Goal: Communication & Community: Answer question/provide support

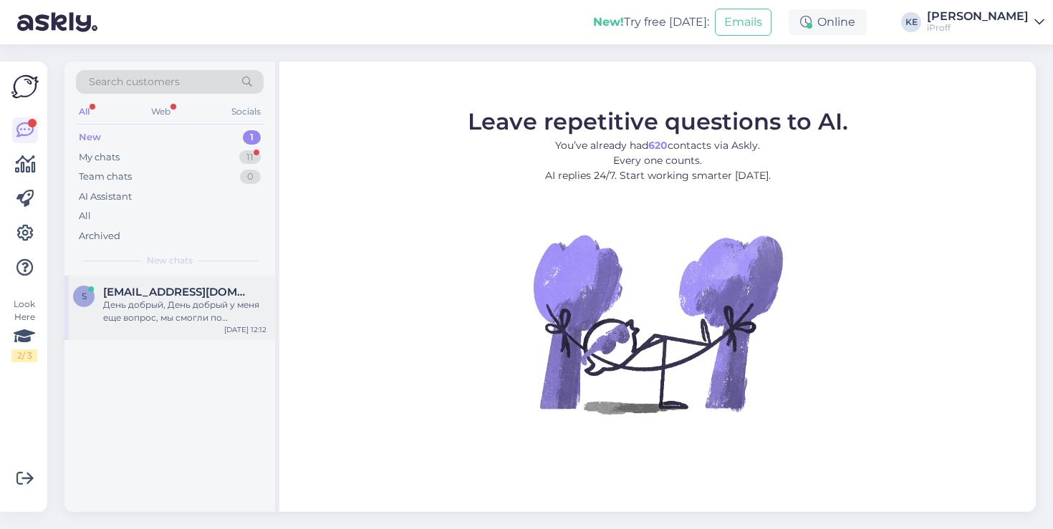
click at [227, 294] on span "[EMAIL_ADDRESS][DOMAIN_NAME]" at bounding box center [177, 292] width 149 height 13
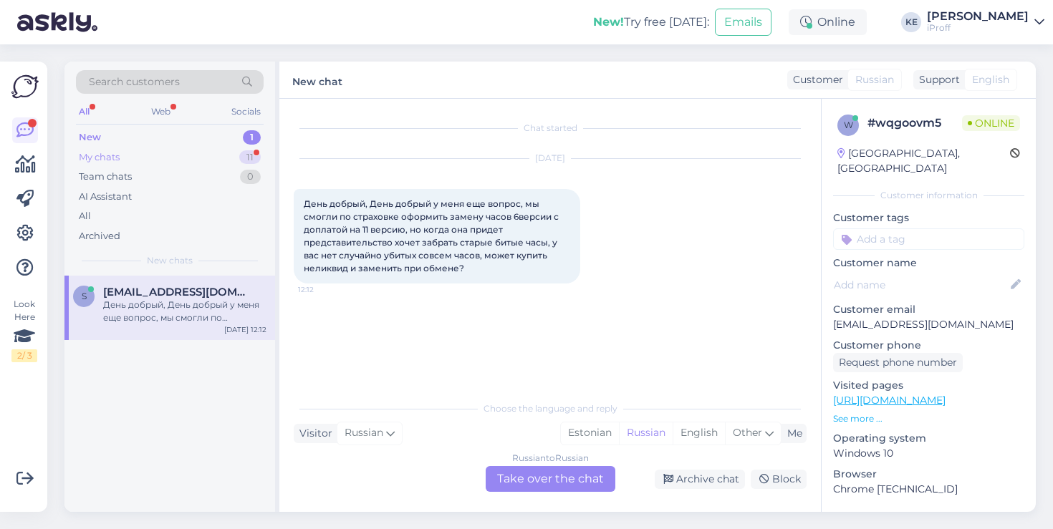
click at [218, 155] on div "My chats 11" at bounding box center [170, 158] width 188 height 20
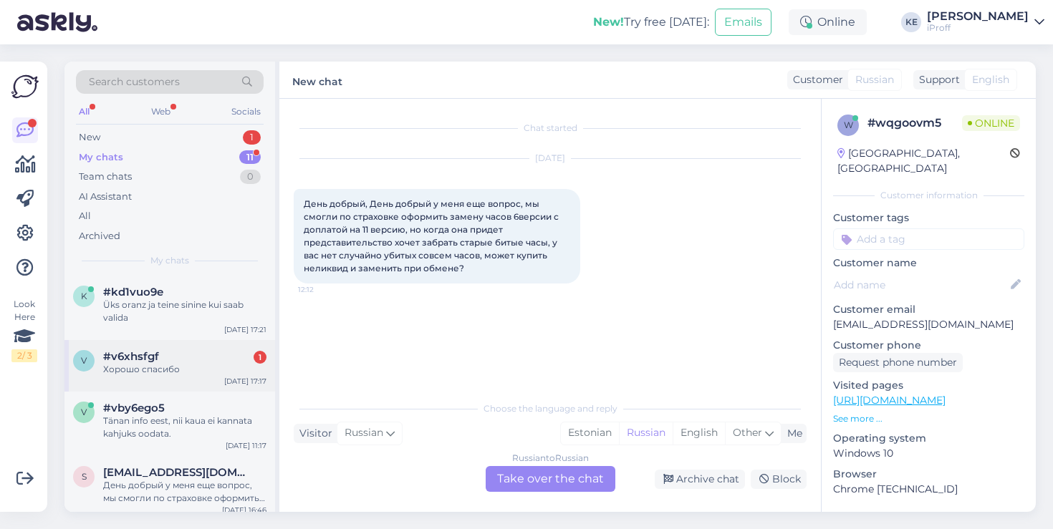
click at [155, 341] on div "v #v6xhsfgf 1 Хорошо спасибо [DATE] 17:17" at bounding box center [169, 366] width 211 height 52
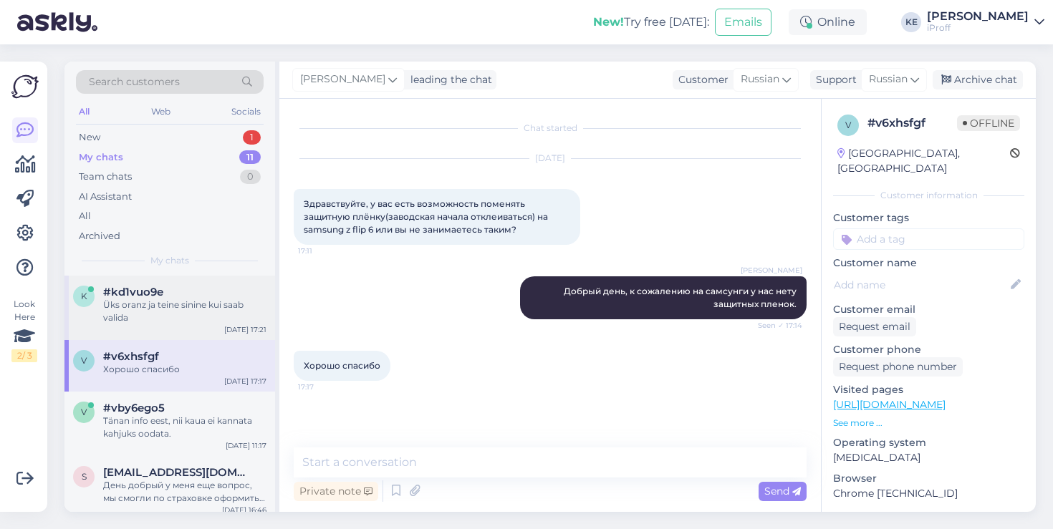
click at [185, 307] on div "Üks oranz ja teine sinine kui saab valida" at bounding box center [184, 312] width 163 height 26
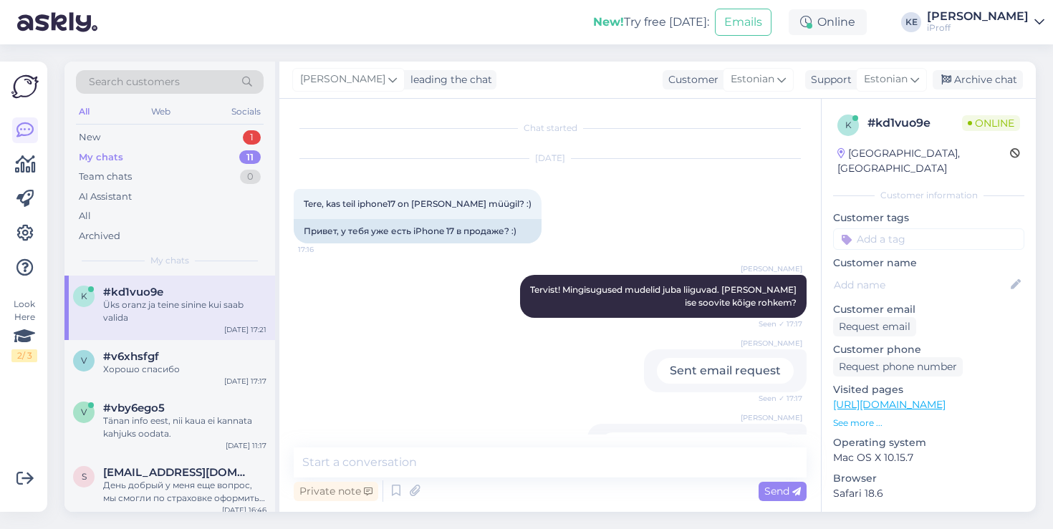
scroll to position [456, 0]
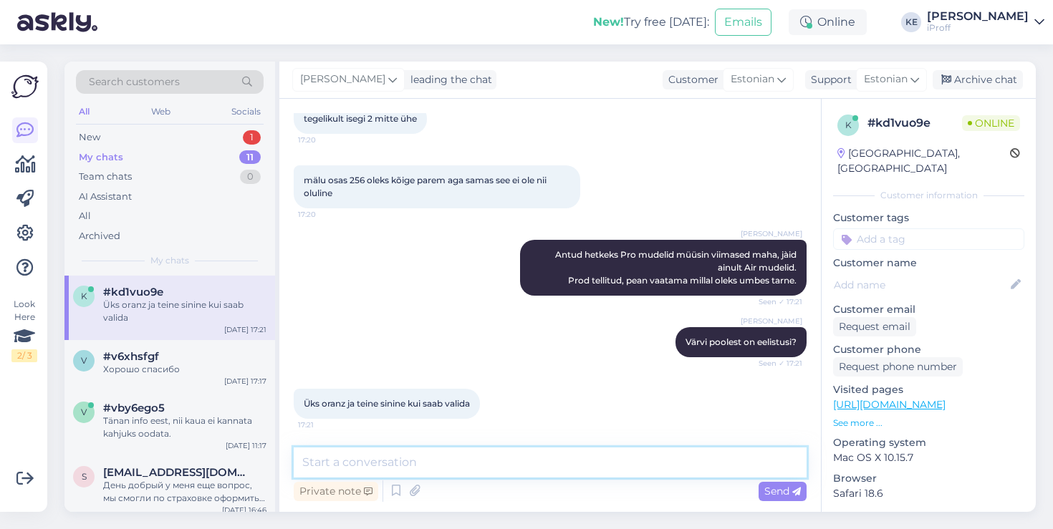
click at [430, 462] on textarea at bounding box center [550, 463] width 513 height 30
type textarea "Kohe uurin."
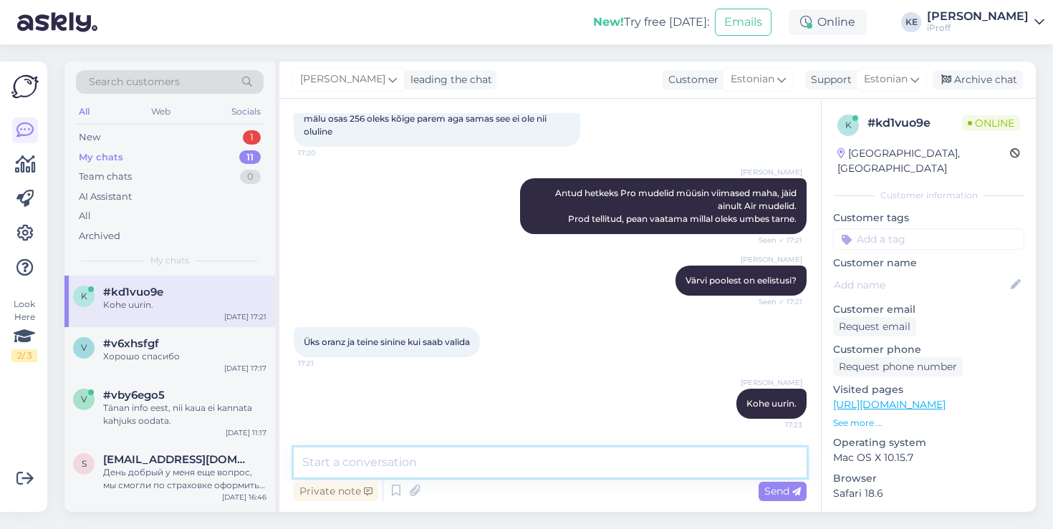
click at [681, 460] on textarea at bounding box center [550, 463] width 513 height 30
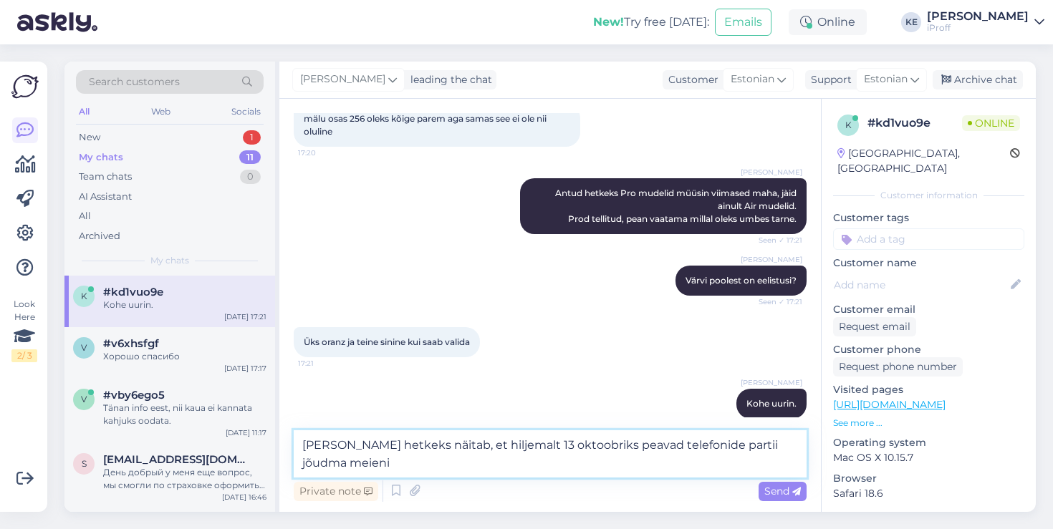
type textarea "[PERSON_NAME] hetkeks näitab, et hiljemalt 13 oktoobriks peavad telefonide part…"
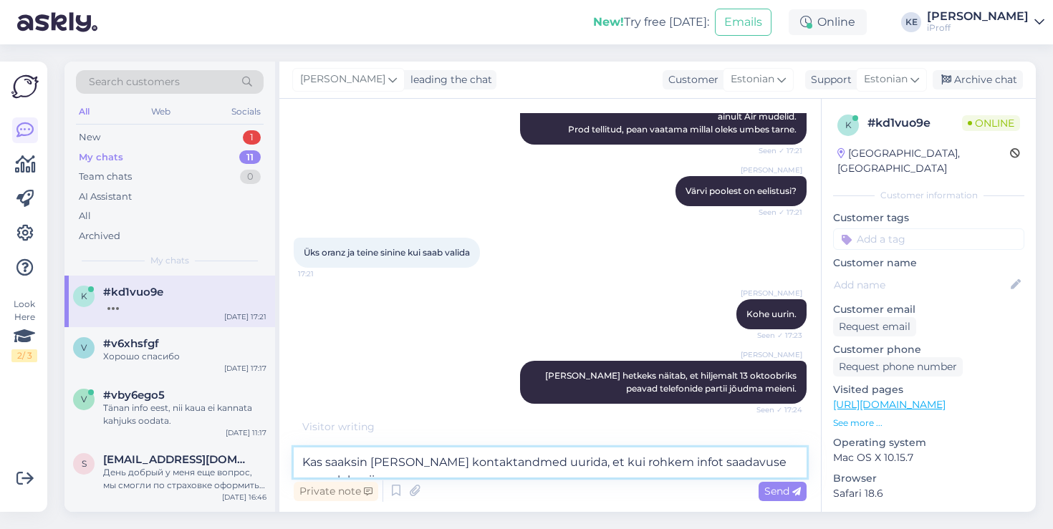
scroll to position [609, 0]
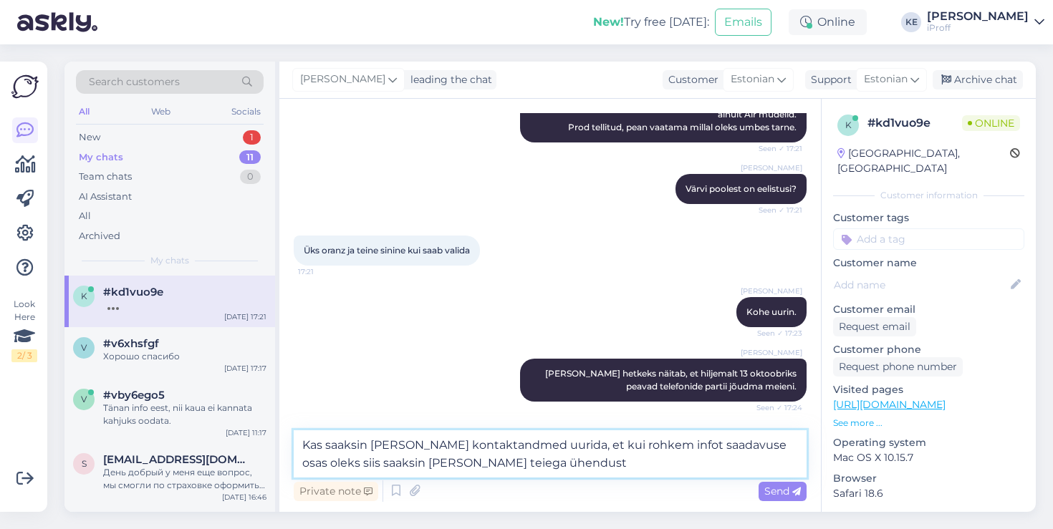
type textarea "Kas saaksin [PERSON_NAME] kontaktandmed uurida, et kui rohkem infot saadavuse o…"
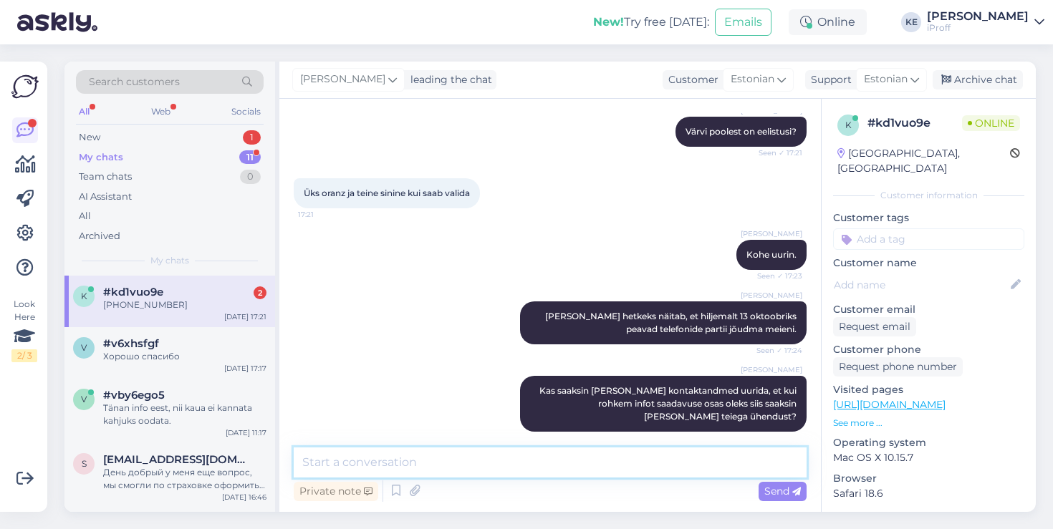
scroll to position [790, 0]
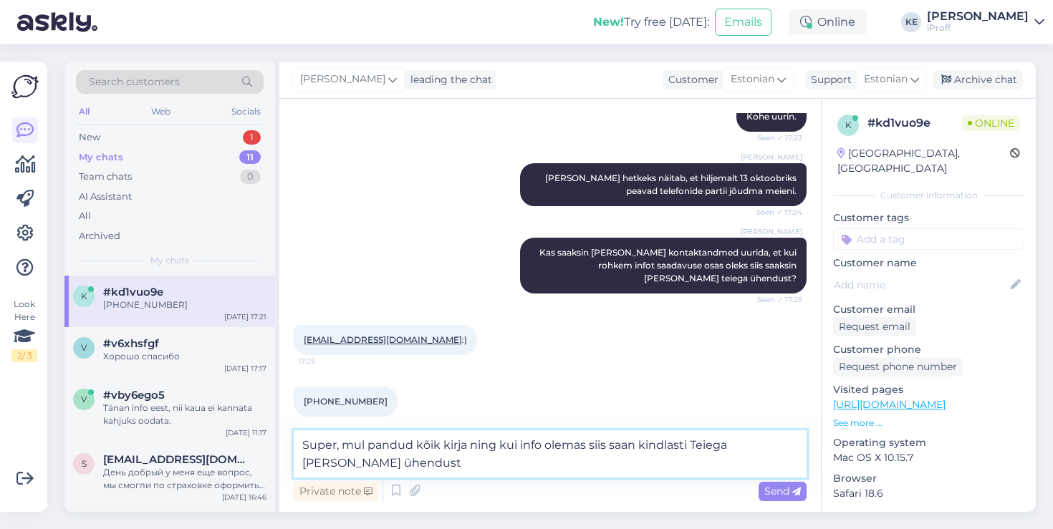
type textarea "Super, mul pandud kõik kirja ning kui info olemas siis saan kindlasti Teiega [P…"
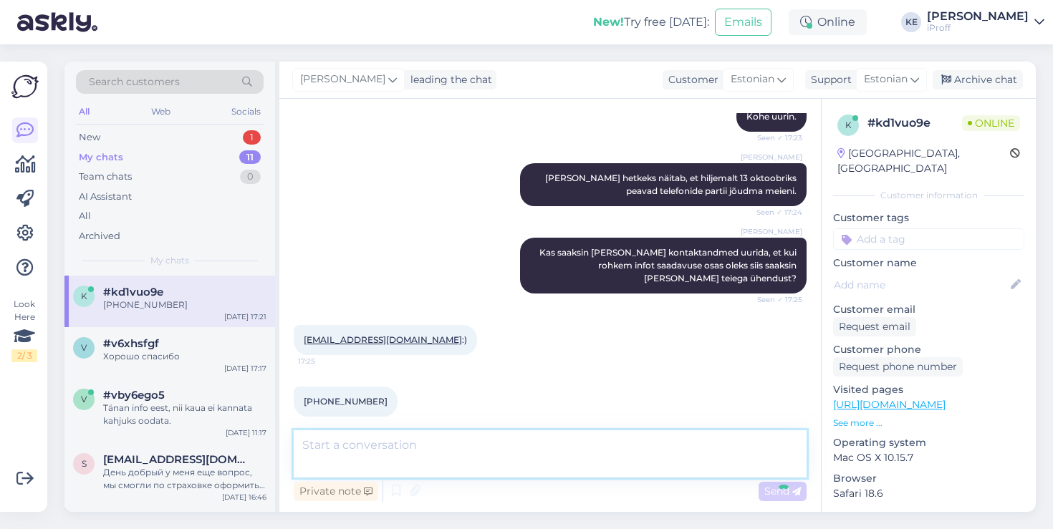
scroll to position [864, 0]
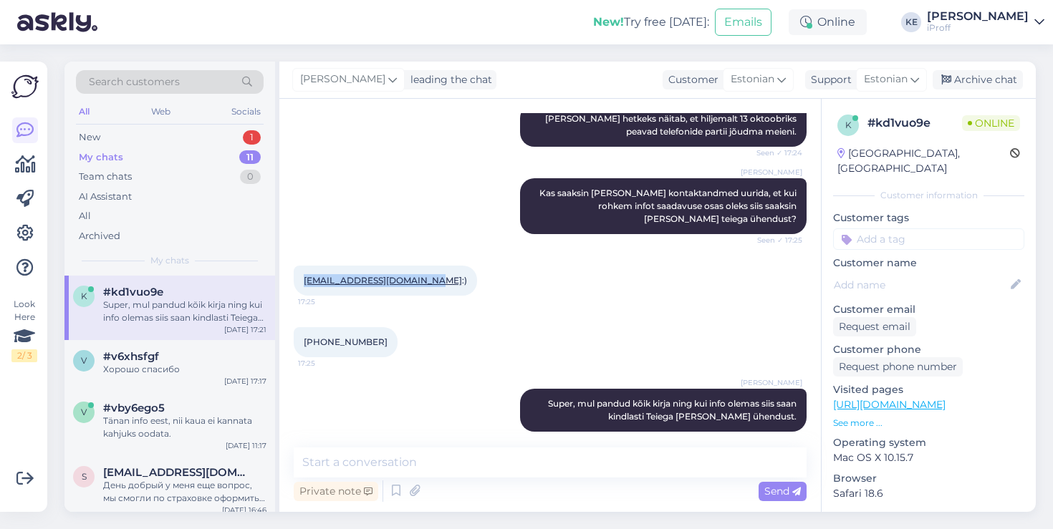
copy link "[EMAIL_ADDRESS][DOMAIN_NAME]"
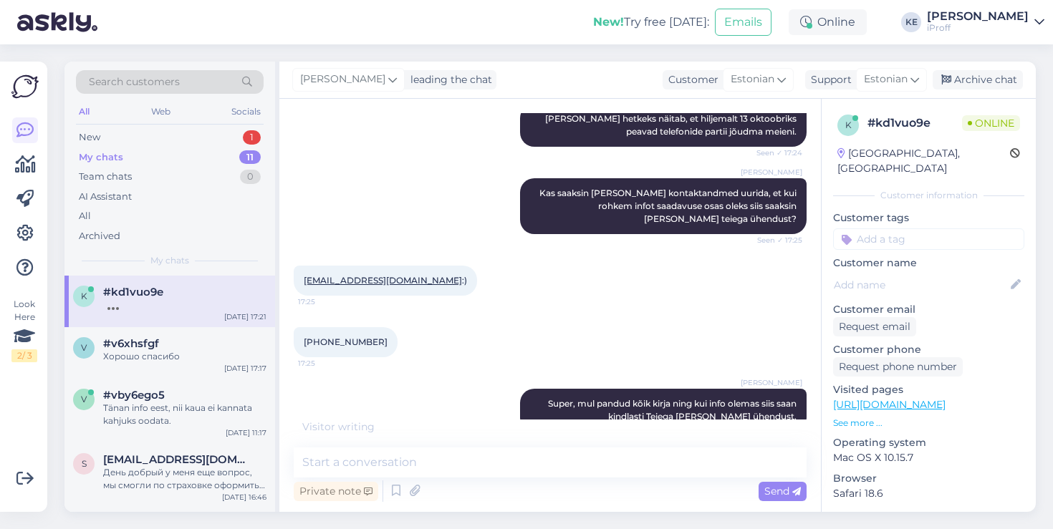
click at [360, 337] on span "[PHONE_NUMBER]" at bounding box center [346, 342] width 84 height 11
copy div "[PHONE_NUMBER]:25"
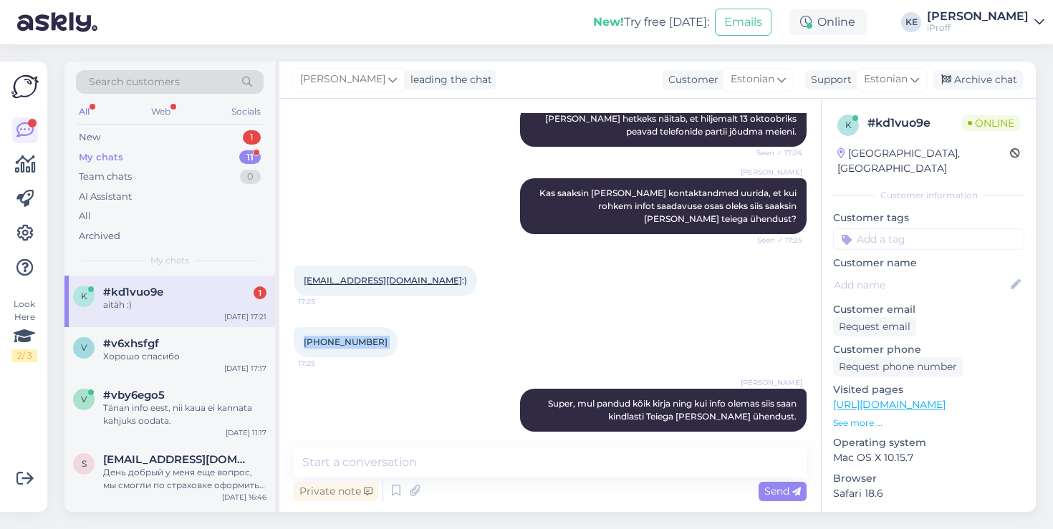
scroll to position [926, 0]
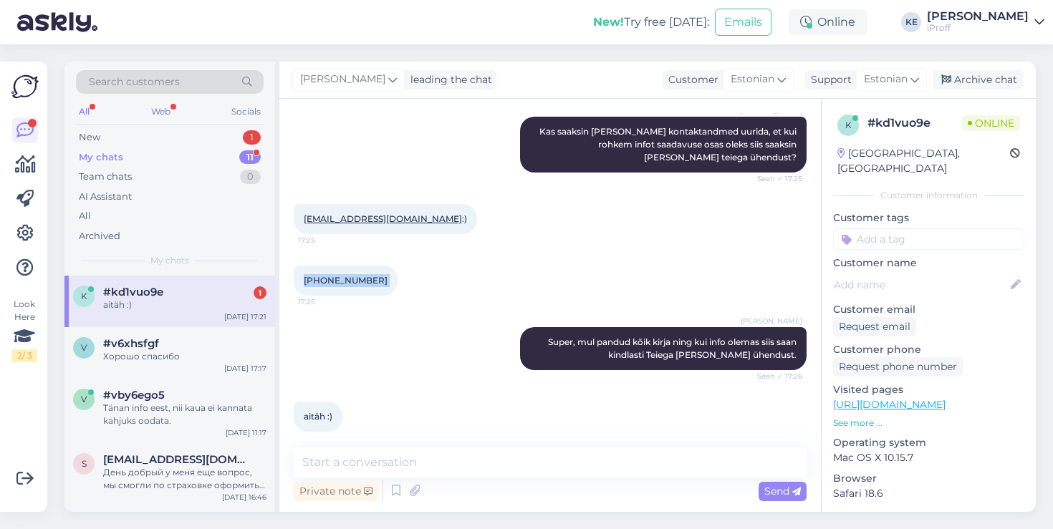
copy div "[PHONE_NUMBER]:25"
click at [171, 162] on div "My chats 11" at bounding box center [170, 158] width 188 height 20
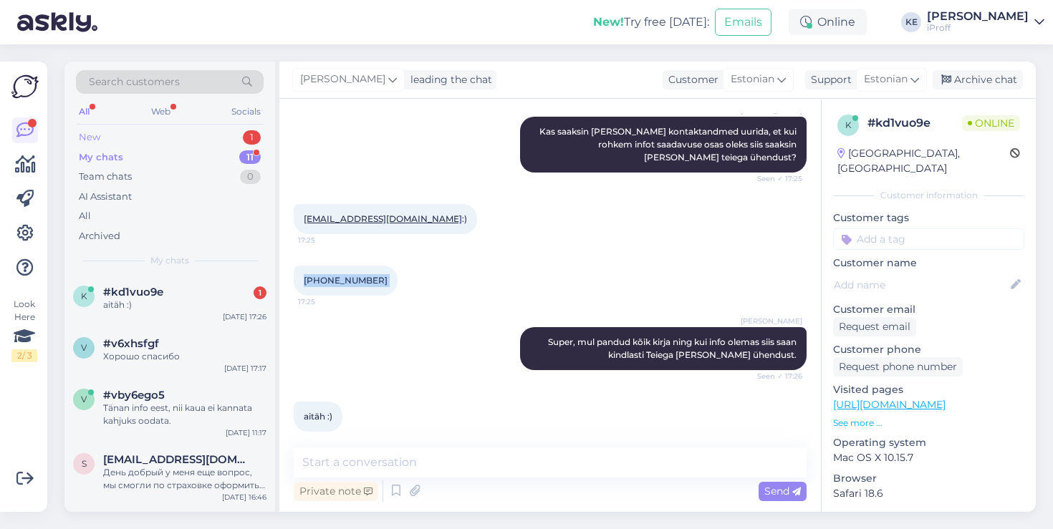
click at [166, 139] on div "New 1" at bounding box center [170, 137] width 188 height 20
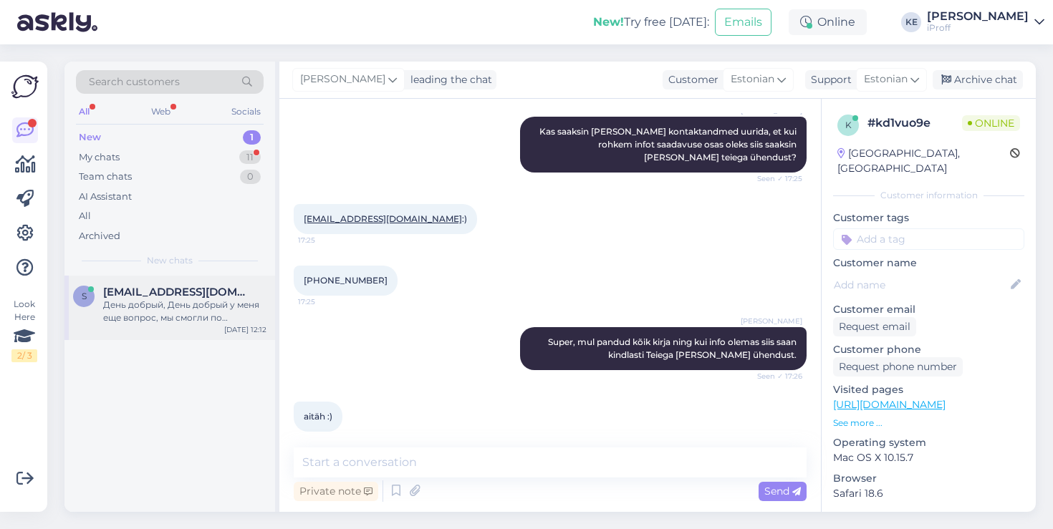
click at [138, 291] on span "[EMAIL_ADDRESS][DOMAIN_NAME]" at bounding box center [177, 292] width 149 height 13
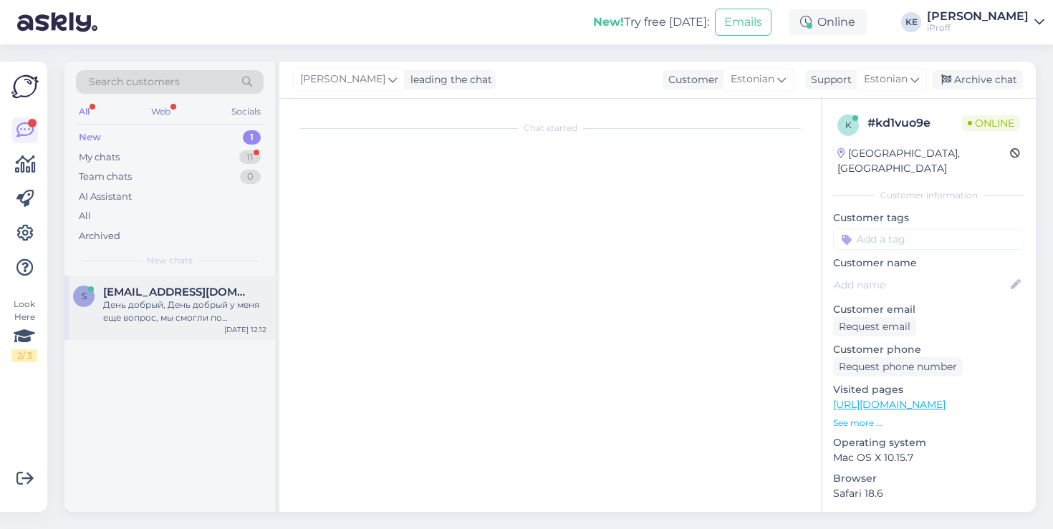
scroll to position [0, 0]
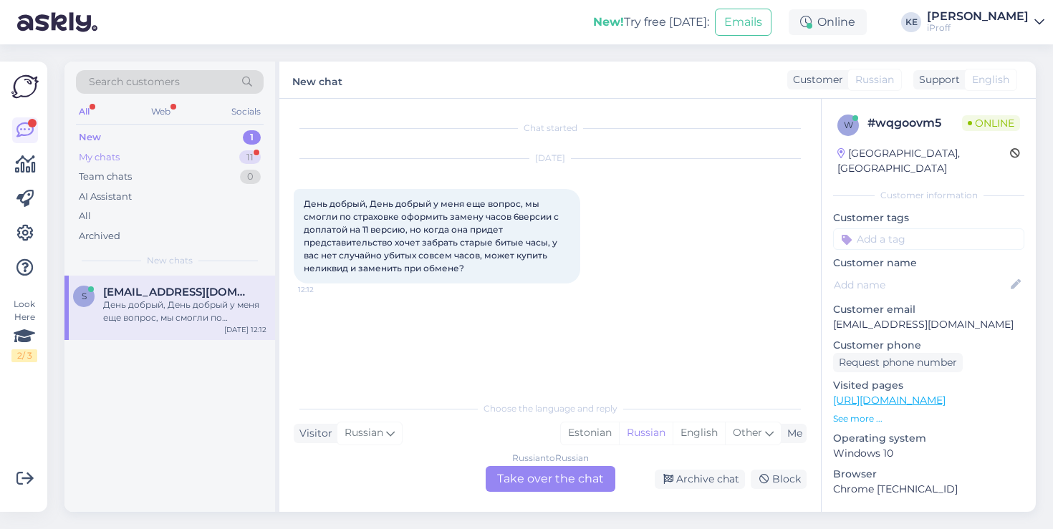
click at [206, 154] on div "My chats 11" at bounding box center [170, 158] width 188 height 20
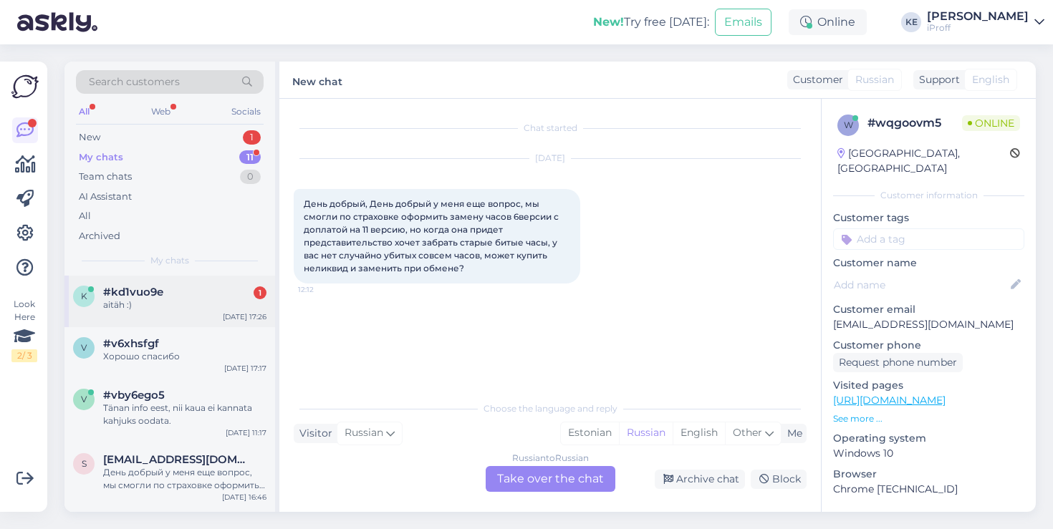
click at [178, 283] on div "k #kd1vuo9e 1 aitäh :) [DATE] 17:26" at bounding box center [169, 302] width 211 height 52
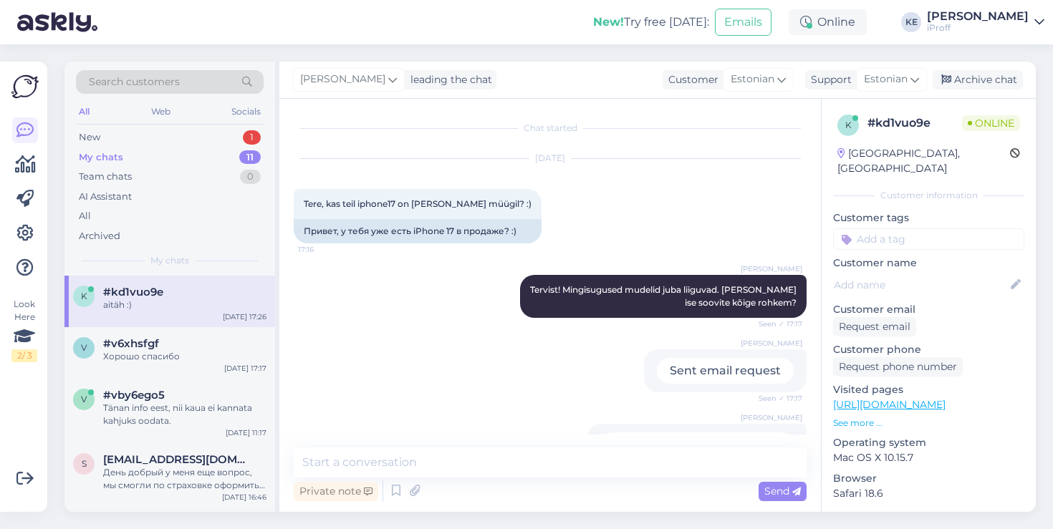
scroll to position [926, 0]
